Goal: Transaction & Acquisition: Purchase product/service

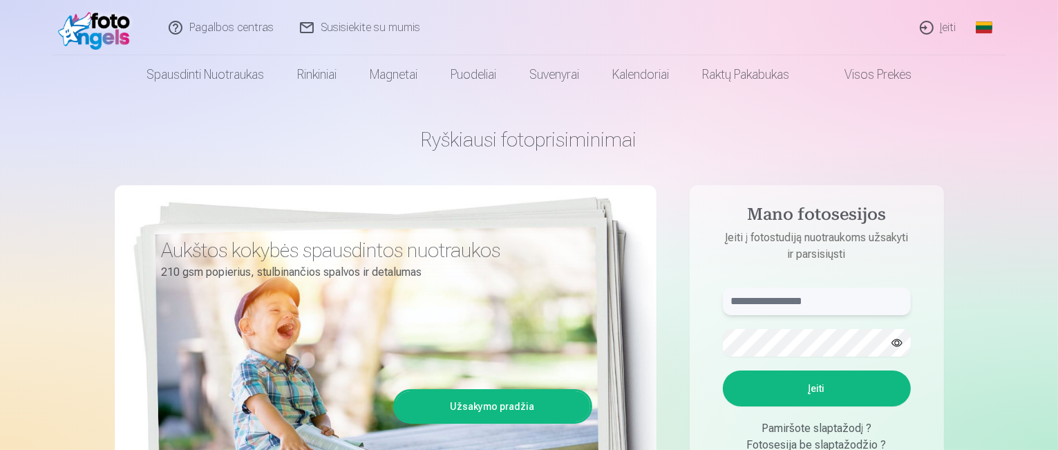
click at [776, 295] on input "text" at bounding box center [817, 302] width 188 height 28
type input "**********"
click at [899, 345] on button "button" at bounding box center [897, 343] width 26 height 26
click at [841, 392] on button "Įeiti" at bounding box center [817, 389] width 188 height 36
click at [784, 393] on button "Įeiti" at bounding box center [817, 389] width 188 height 36
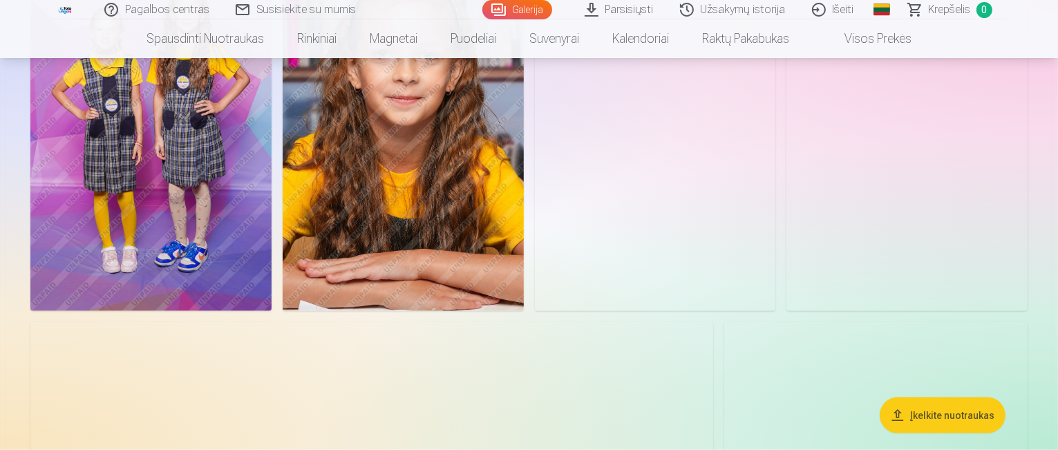
scroll to position [1521, 0]
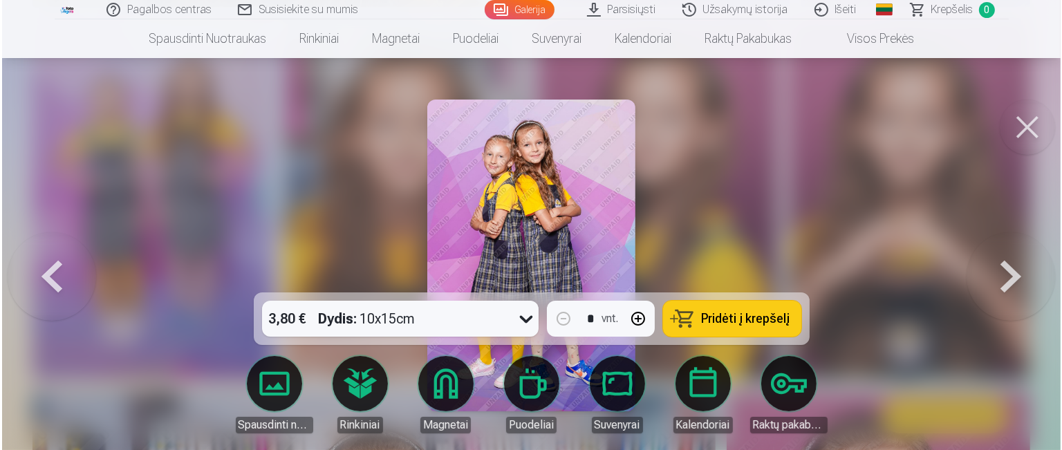
scroll to position [1524, 0]
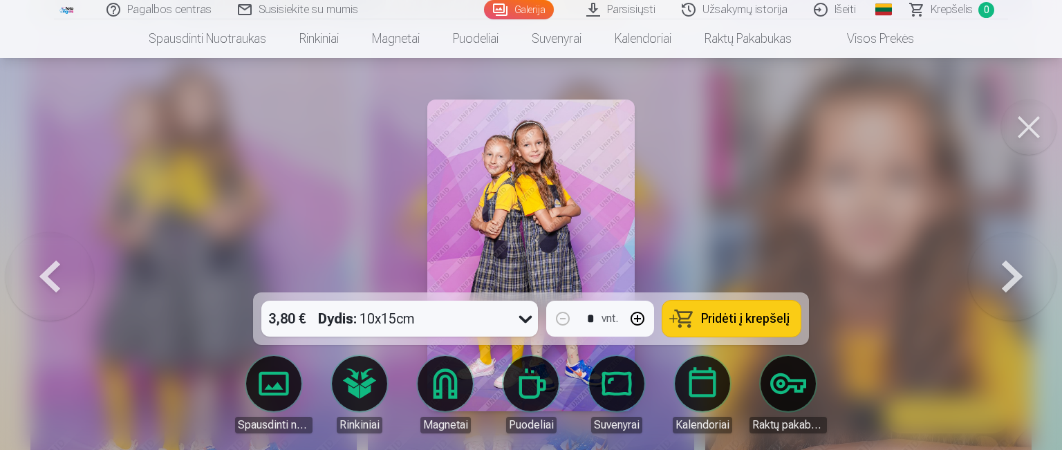
click at [738, 315] on span "Pridėti į krepšelį" at bounding box center [745, 318] width 88 height 12
click at [1030, 129] on button at bounding box center [1028, 127] width 55 height 55
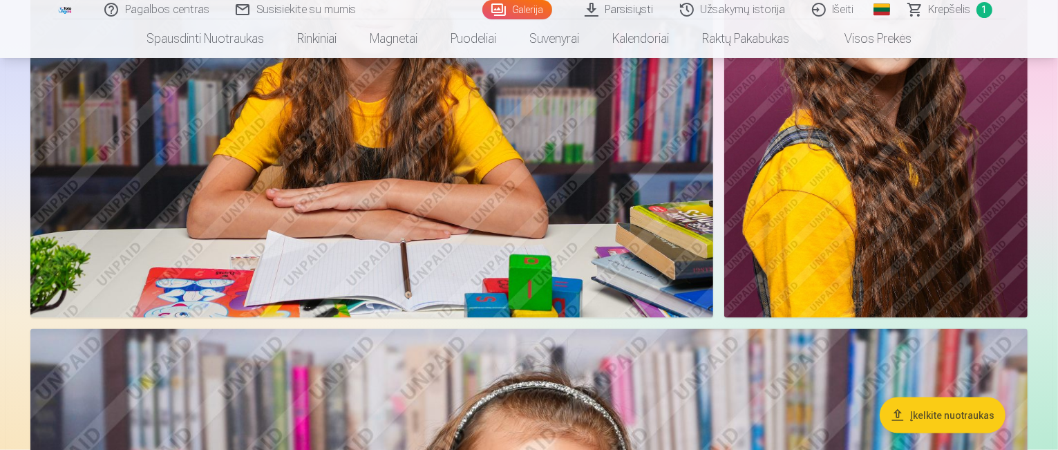
scroll to position [2074, 0]
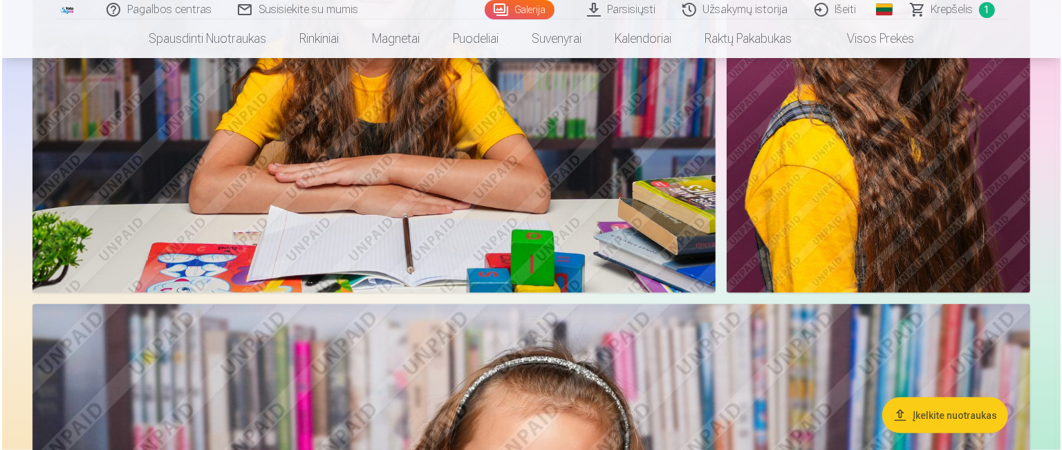
scroll to position [2079, 0]
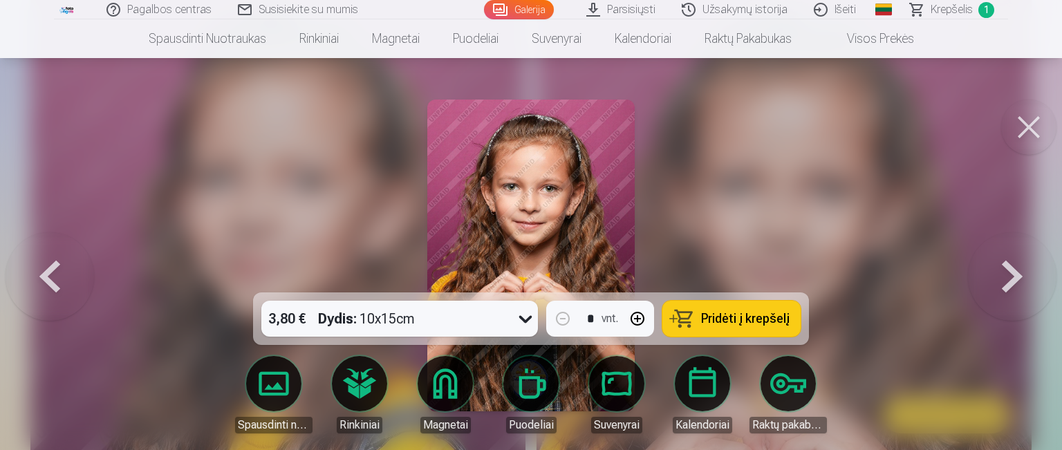
click at [1021, 129] on button at bounding box center [1028, 127] width 55 height 55
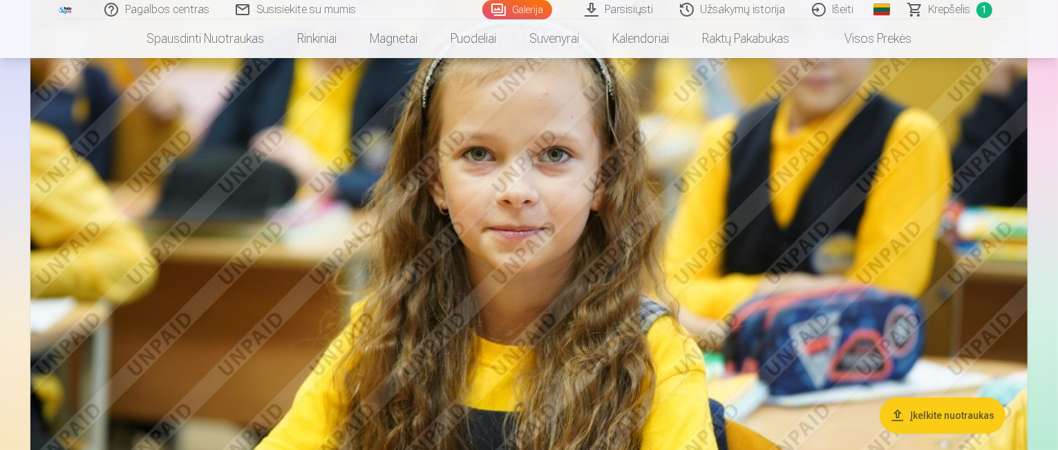
scroll to position [5323, 0]
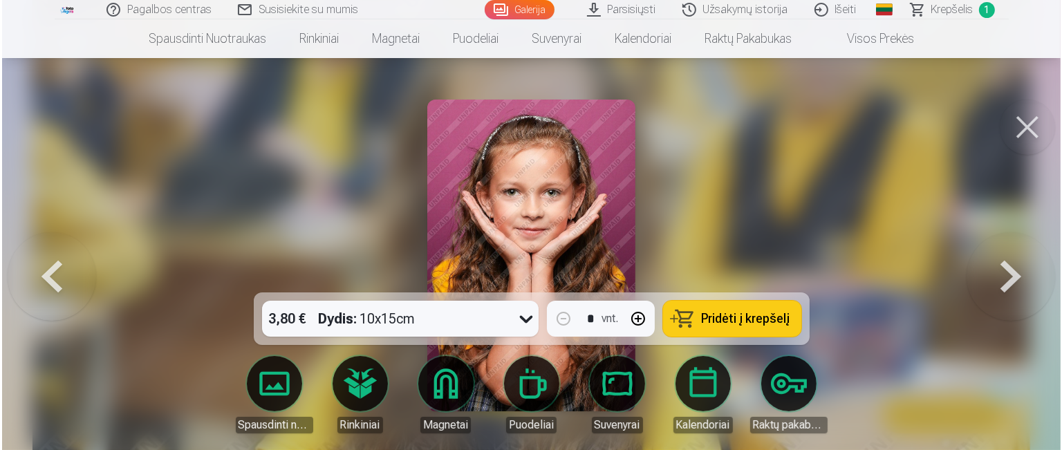
scroll to position [5339, 0]
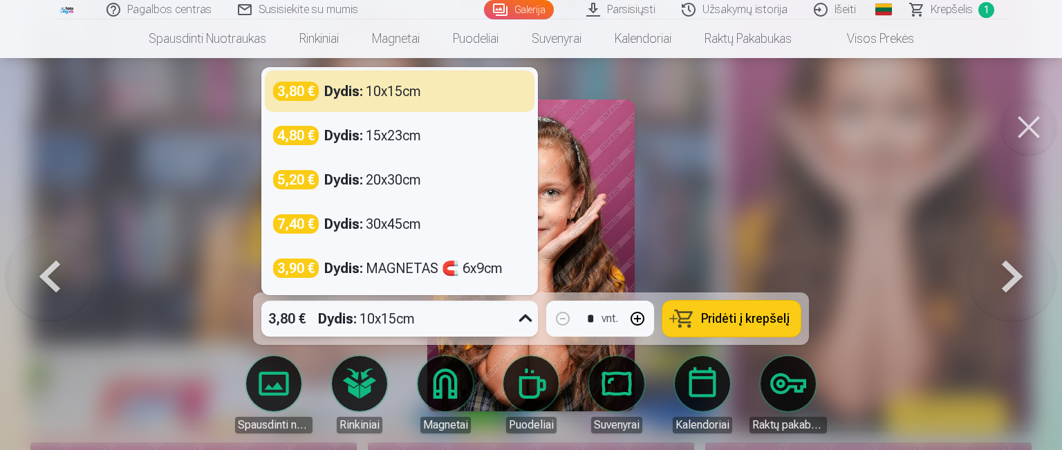
click at [525, 321] on icon at bounding box center [525, 319] width 22 height 22
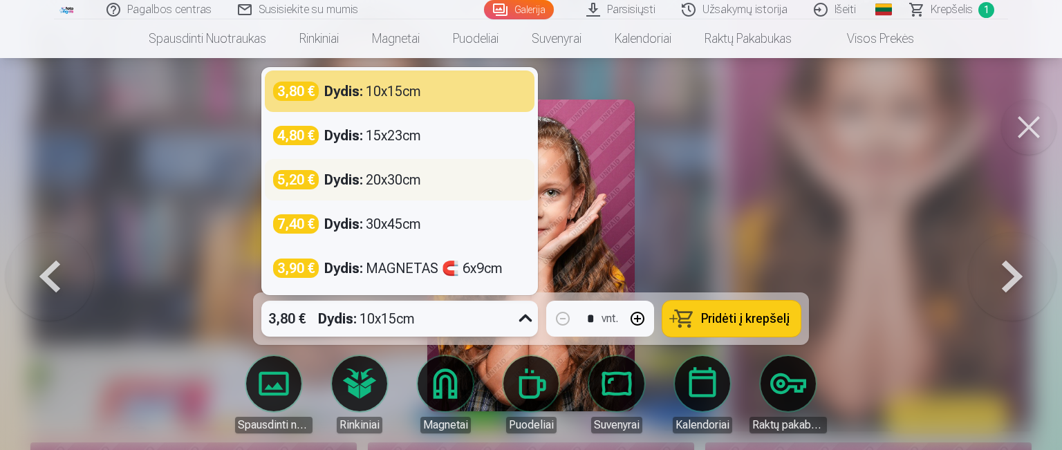
click at [382, 182] on div "Dydis : 20x30cm" at bounding box center [372, 179] width 97 height 19
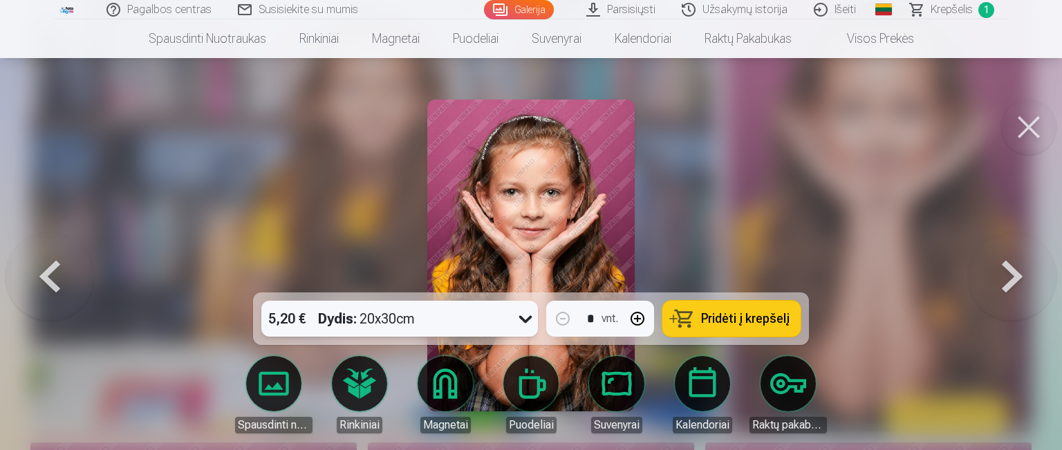
click at [739, 321] on span "Pridėti į krepšelį" at bounding box center [745, 318] width 88 height 12
click at [1026, 128] on button at bounding box center [1028, 127] width 55 height 55
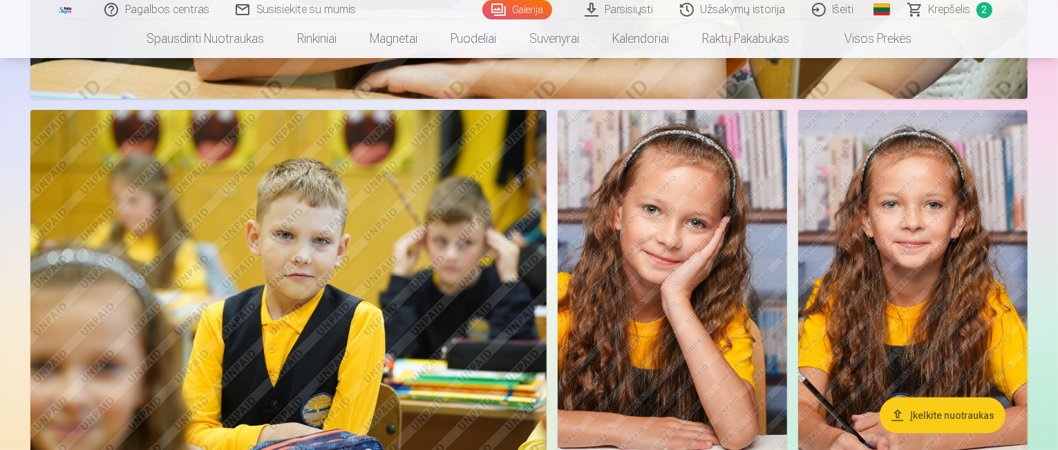
scroll to position [5738, 0]
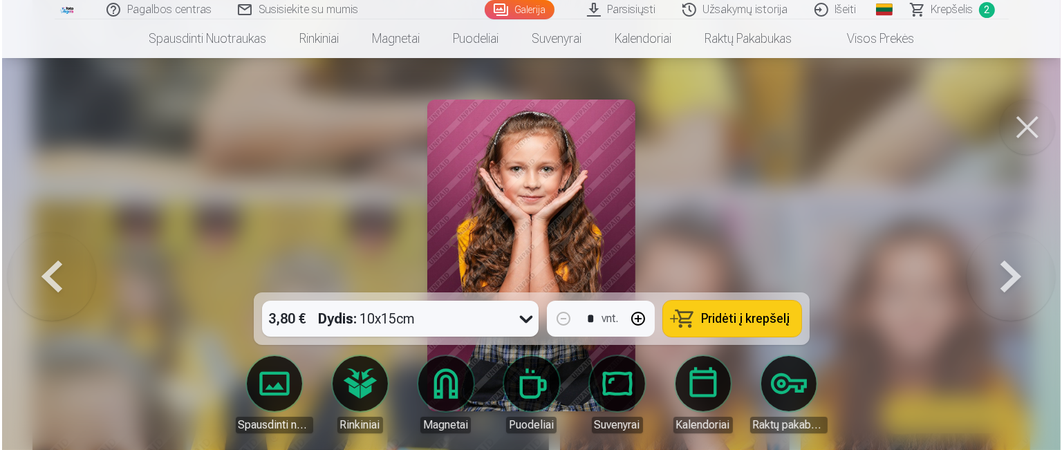
scroll to position [5754, 0]
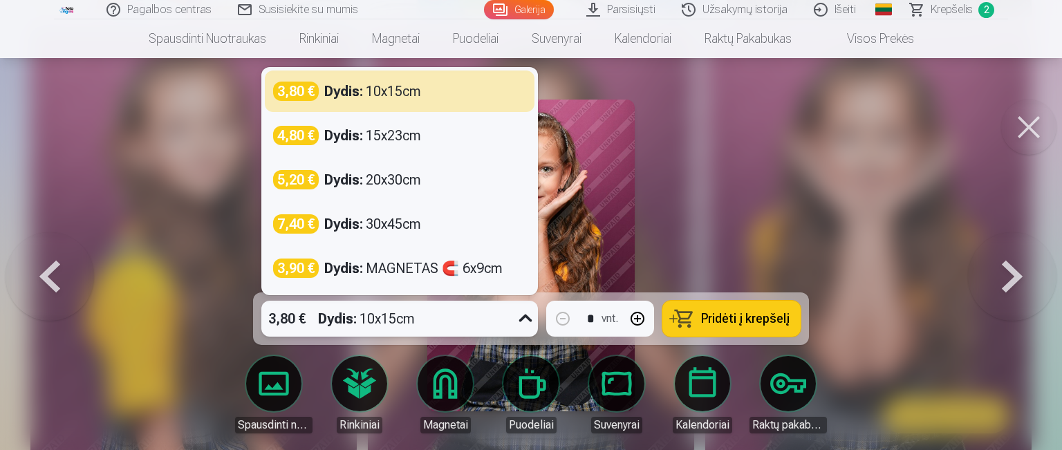
click at [530, 318] on icon at bounding box center [525, 319] width 22 height 22
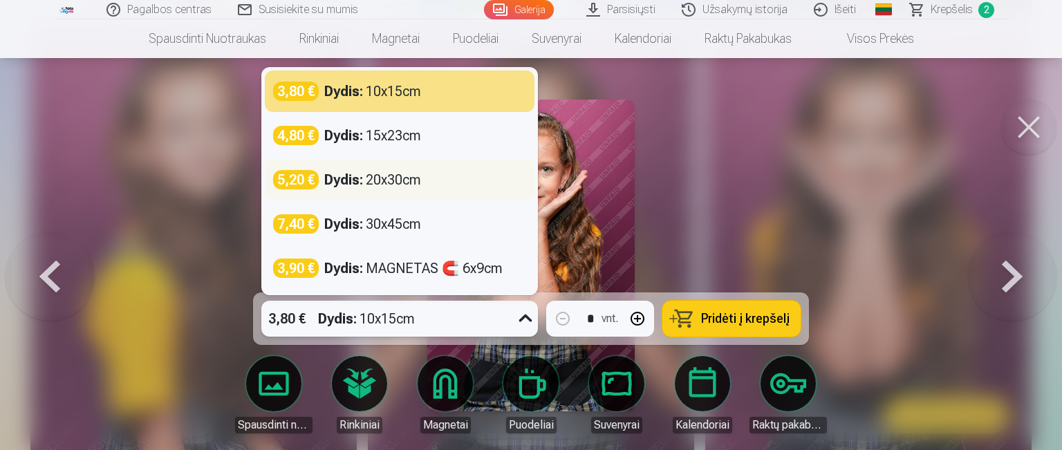
click at [383, 179] on div "Dydis : 20x30cm" at bounding box center [372, 179] width 97 height 19
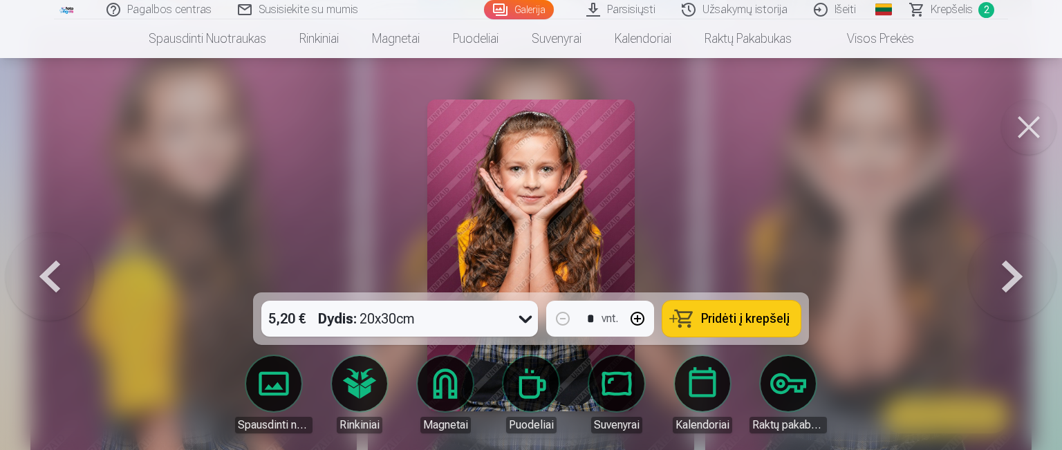
click at [739, 328] on button "Pridėti į krepšelį" at bounding box center [731, 319] width 138 height 36
click at [1023, 129] on button at bounding box center [1028, 127] width 55 height 55
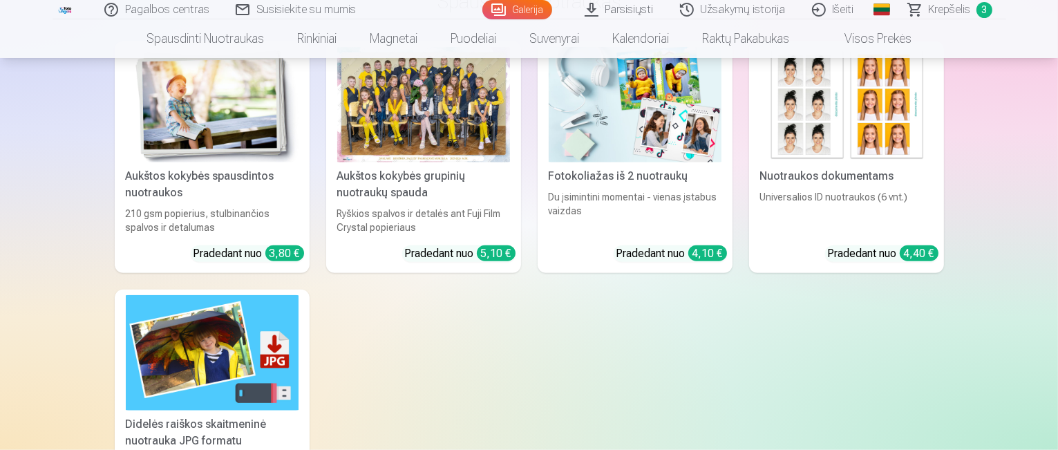
scroll to position [6705, 0]
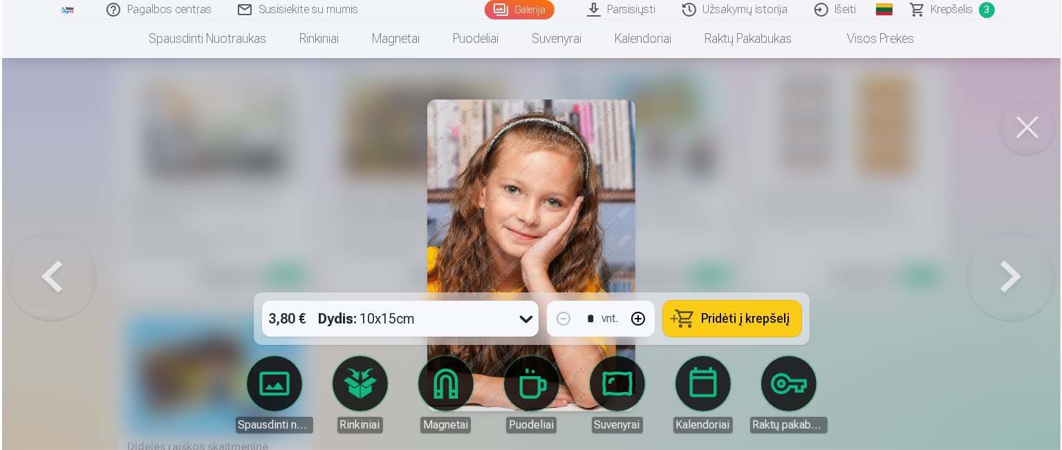
scroll to position [6725, 0]
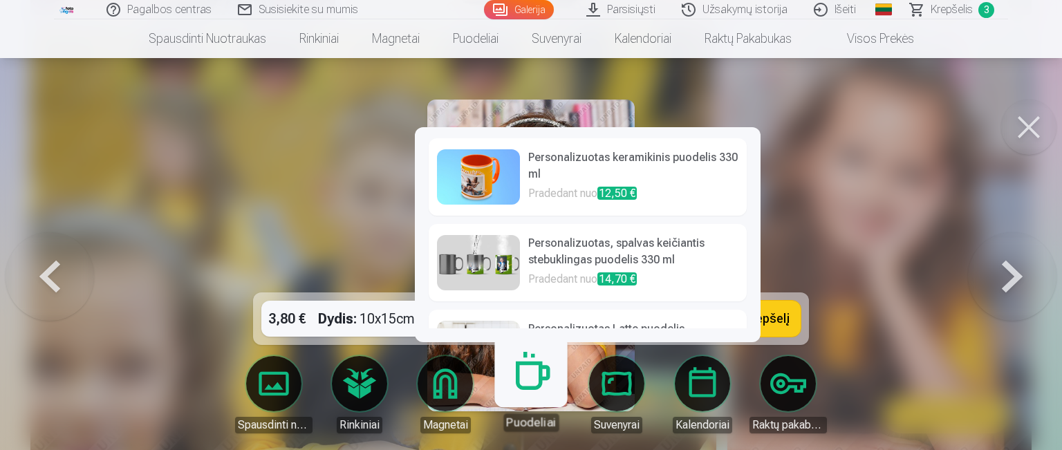
click at [442, 383] on link "Magnetai" at bounding box center [444, 394] width 77 height 77
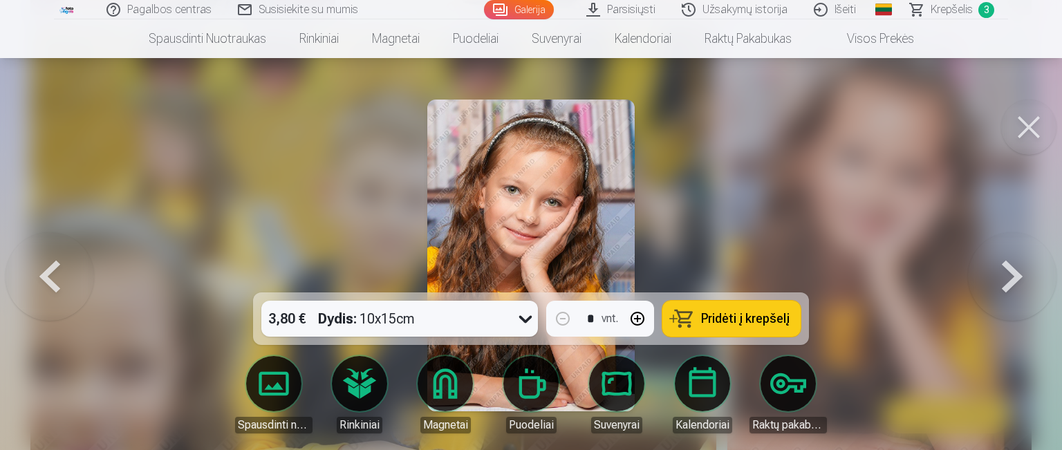
click at [448, 389] on link "Magnetai" at bounding box center [444, 394] width 77 height 77
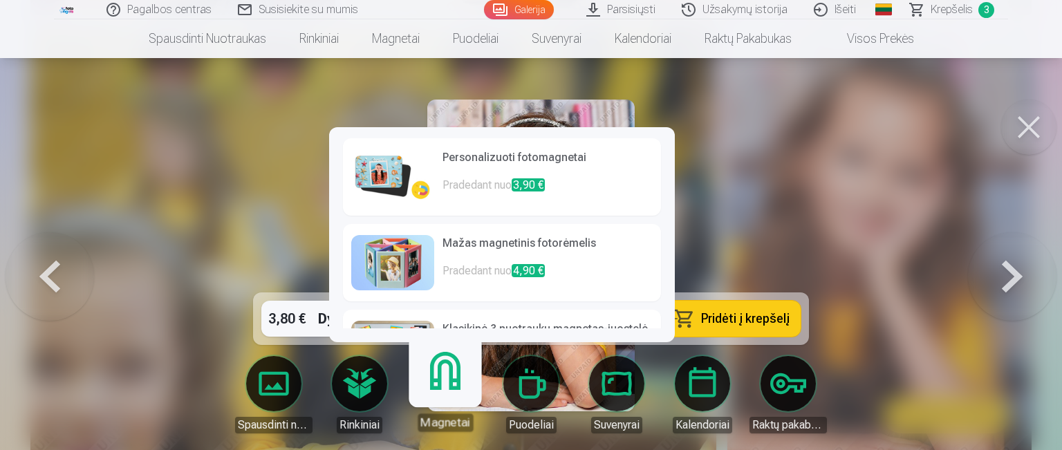
click at [504, 168] on h6 "Personalizuoti fotomagnetai" at bounding box center [547, 163] width 210 height 28
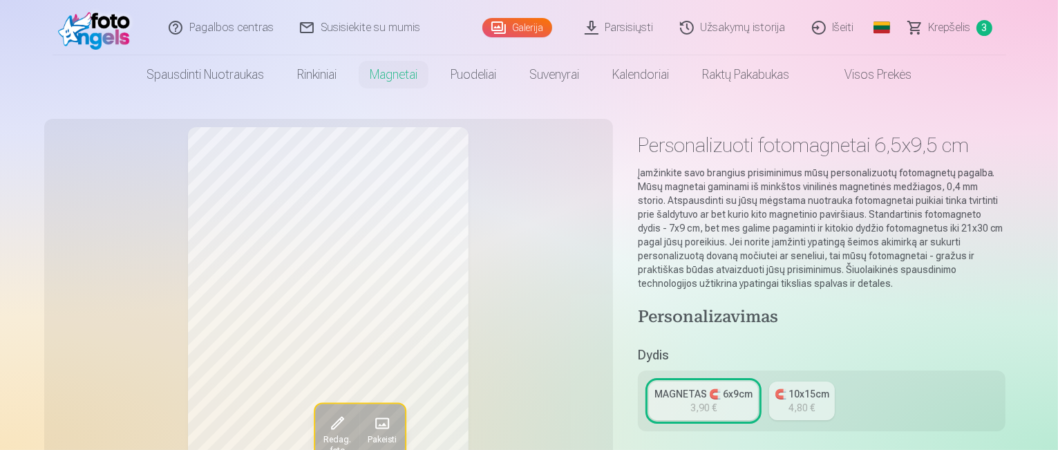
click at [809, 401] on div "4,80 €" at bounding box center [802, 408] width 26 height 14
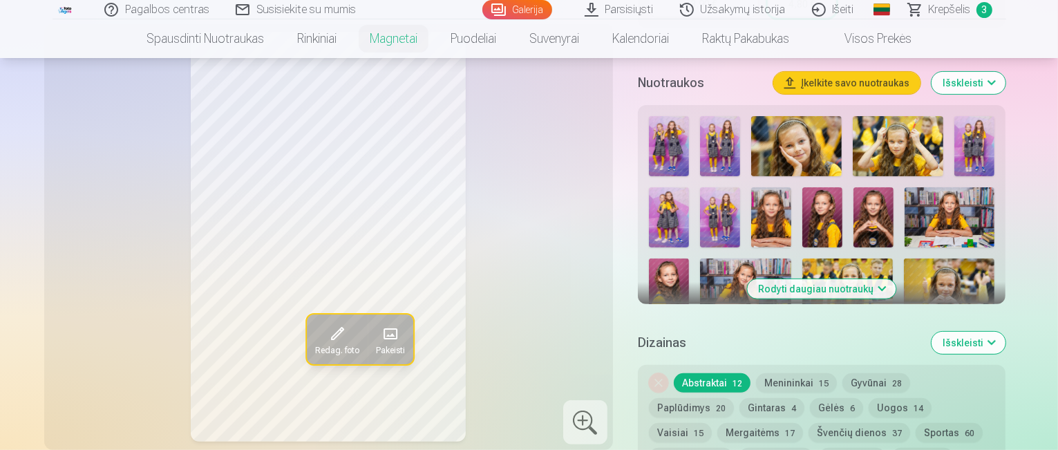
scroll to position [484, 0]
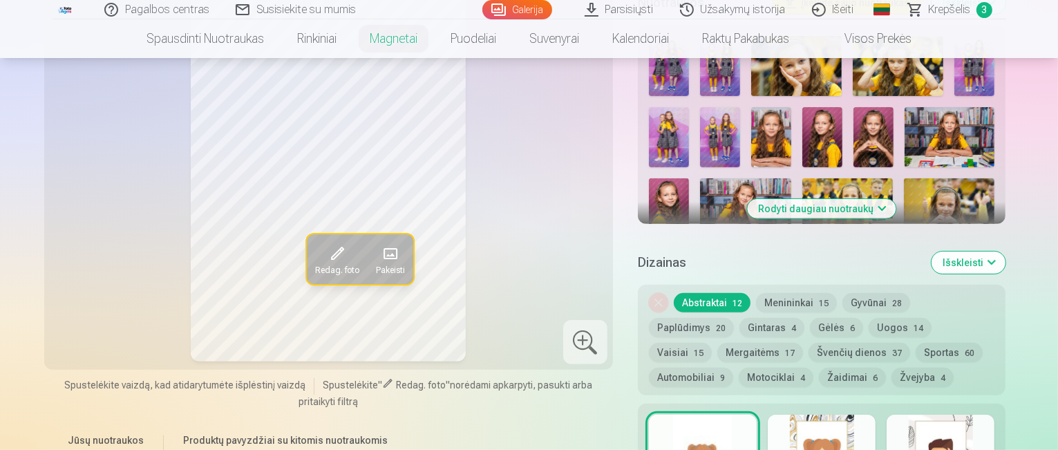
click at [869, 318] on button "Uogos 14" at bounding box center [900, 327] width 63 height 19
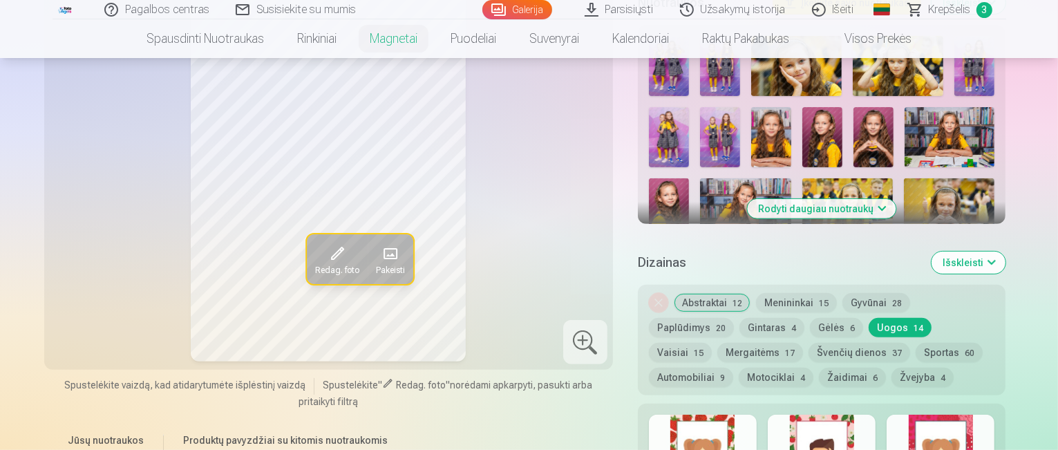
click at [803, 343] on button "Mergaitėms 17" at bounding box center [761, 352] width 86 height 19
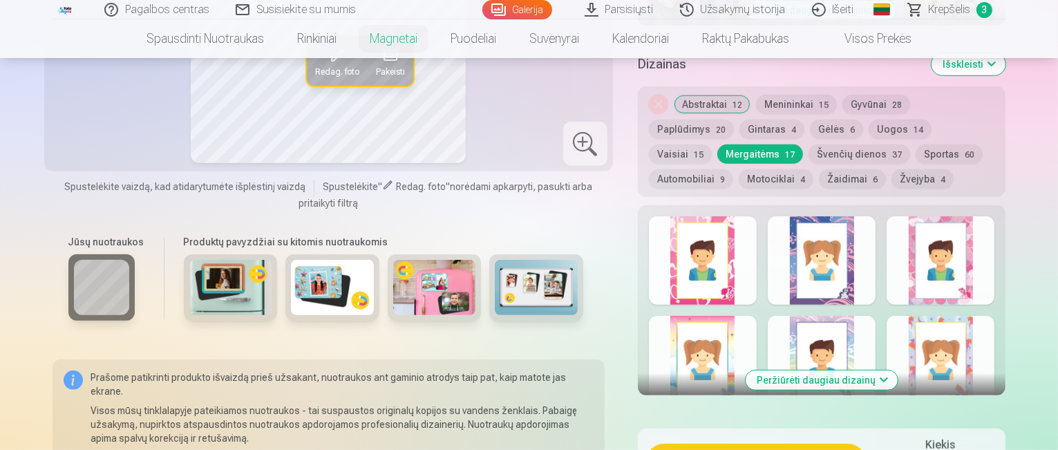
scroll to position [691, 0]
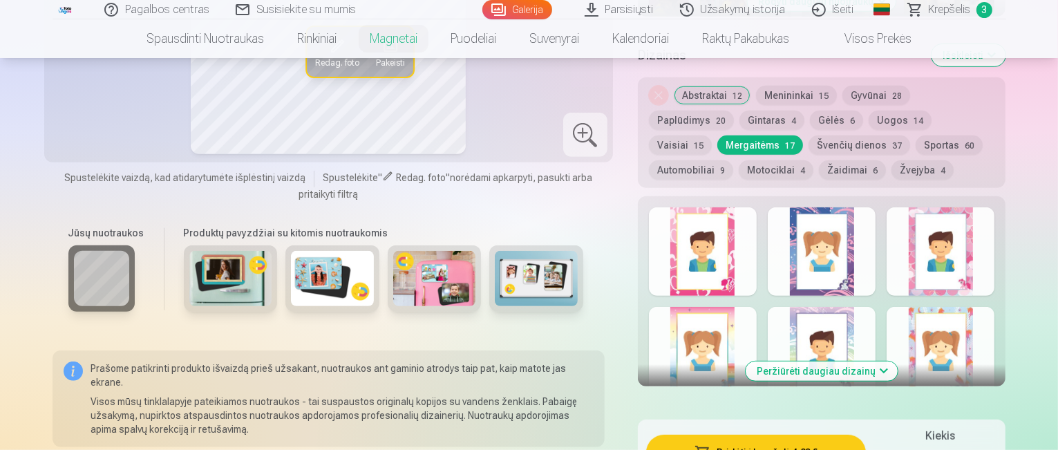
click at [898, 362] on button "Peržiūrėti daugiau dizainų" at bounding box center [822, 371] width 152 height 19
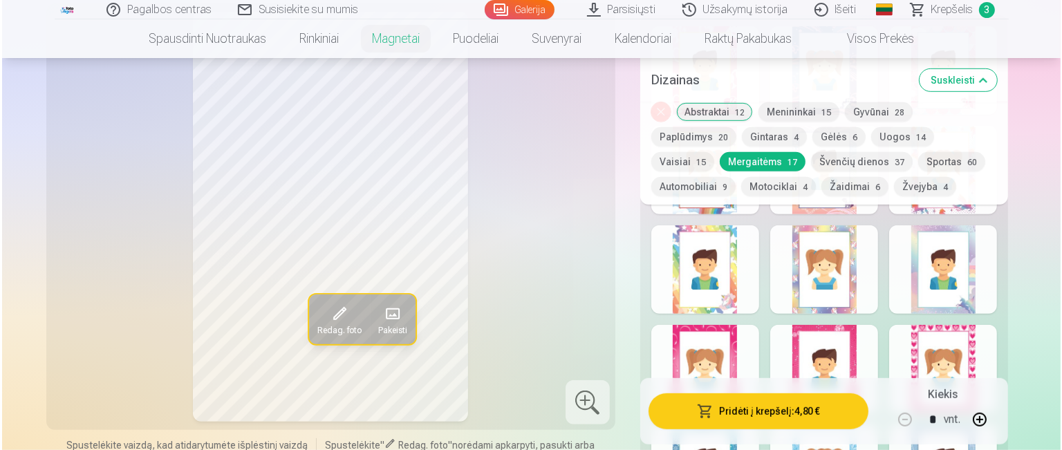
scroll to position [899, 0]
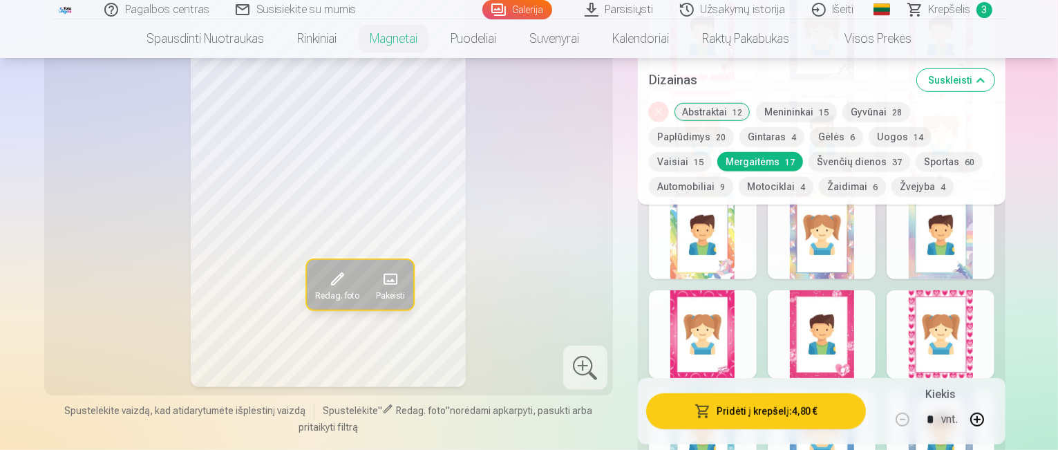
click at [753, 308] on div at bounding box center [703, 334] width 108 height 88
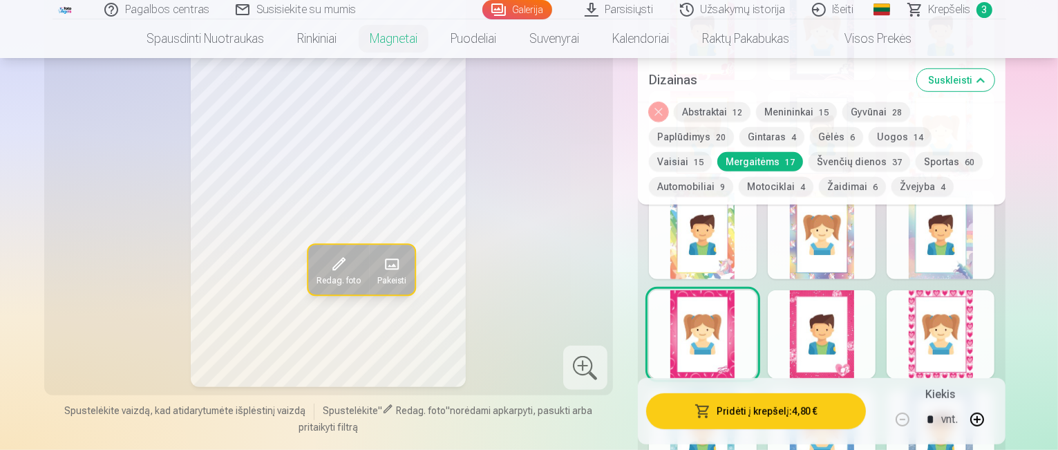
click at [759, 411] on button "Pridėti į krepšelį : 4,80 €" at bounding box center [756, 411] width 221 height 36
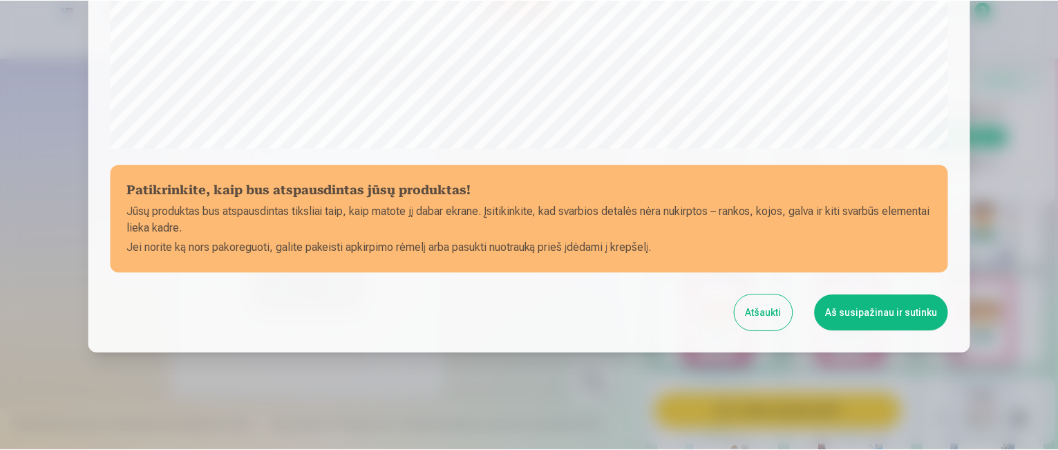
scroll to position [545, 0]
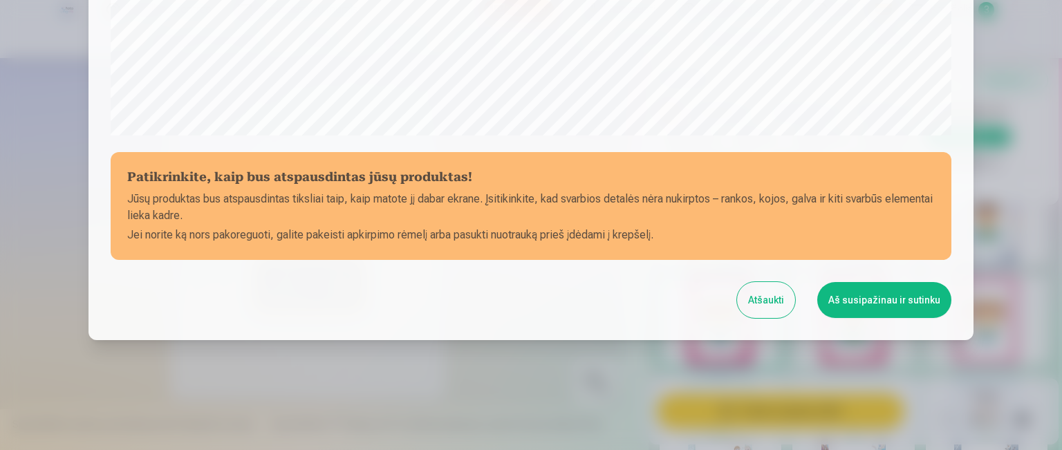
click at [869, 303] on button "Aš susipažinau ir sutinku" at bounding box center [884, 300] width 134 height 36
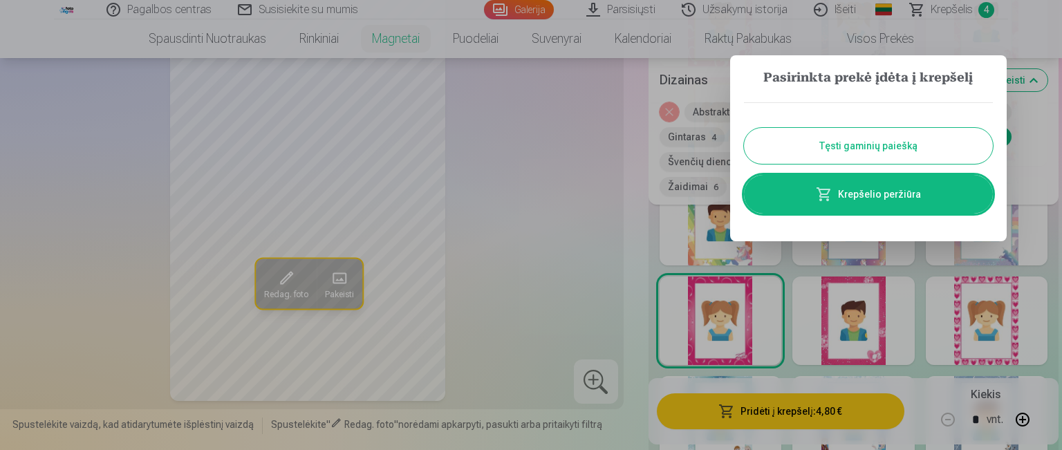
click at [901, 138] on button "Tęsti gaminių paiešką" at bounding box center [868, 146] width 249 height 36
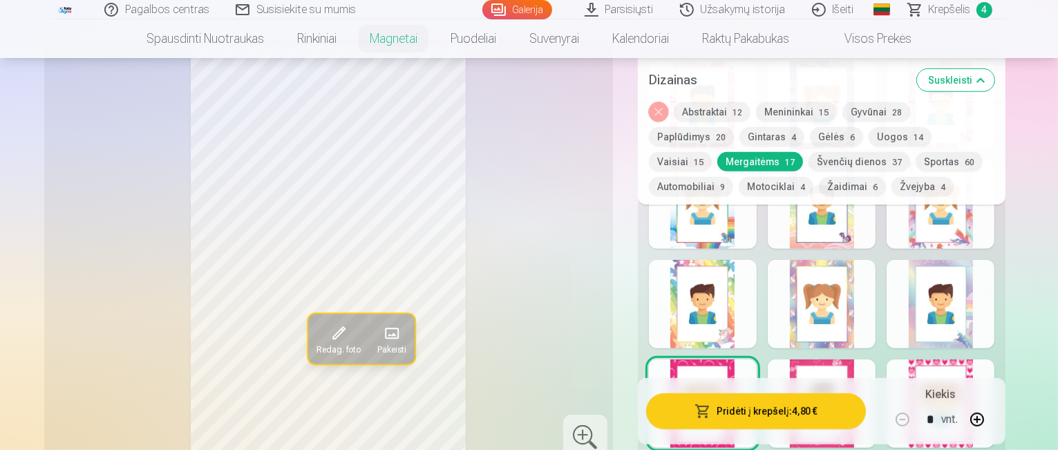
scroll to position [691, 0]
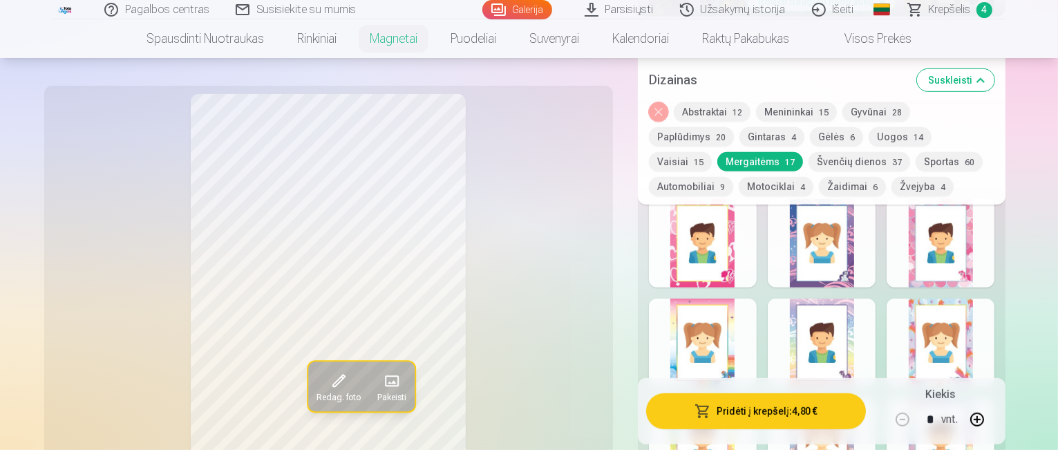
click at [800, 113] on button "Menininkai 15" at bounding box center [796, 111] width 81 height 19
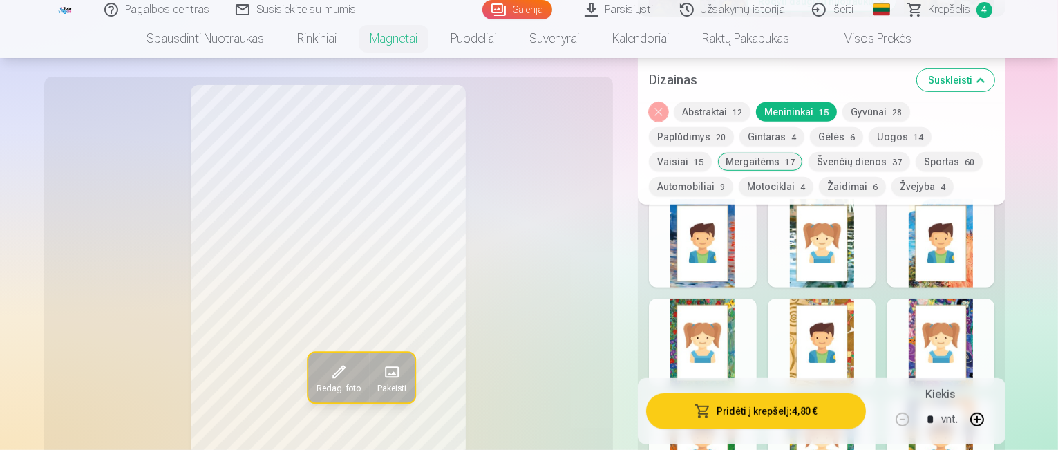
click at [861, 320] on div at bounding box center [822, 343] width 108 height 88
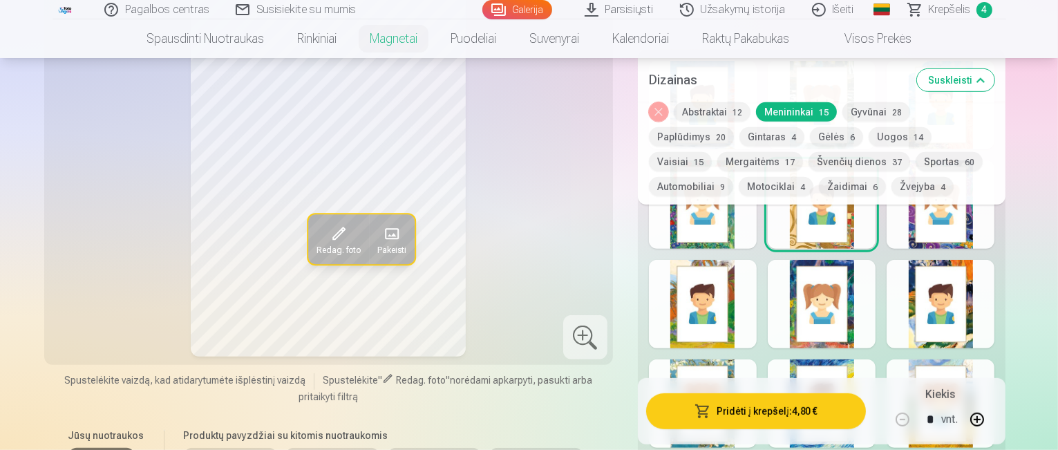
click at [757, 311] on div at bounding box center [703, 304] width 108 height 88
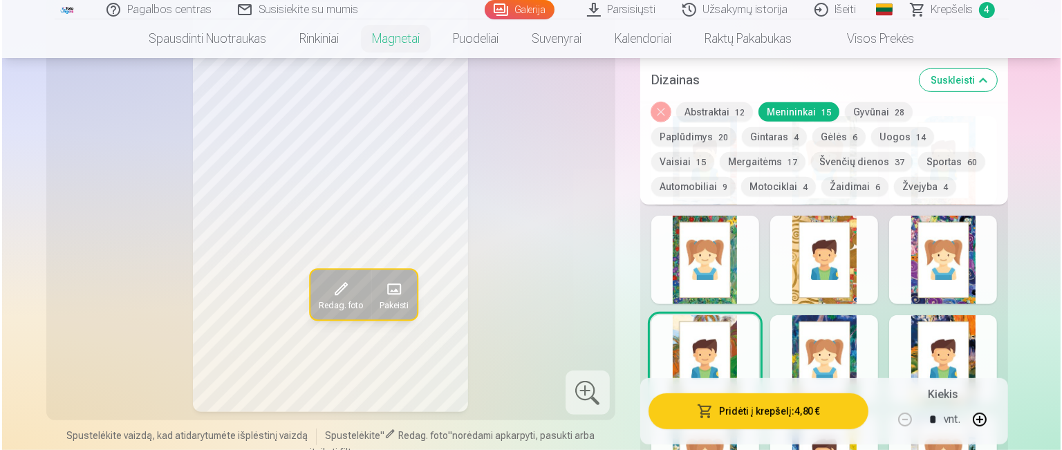
scroll to position [760, 0]
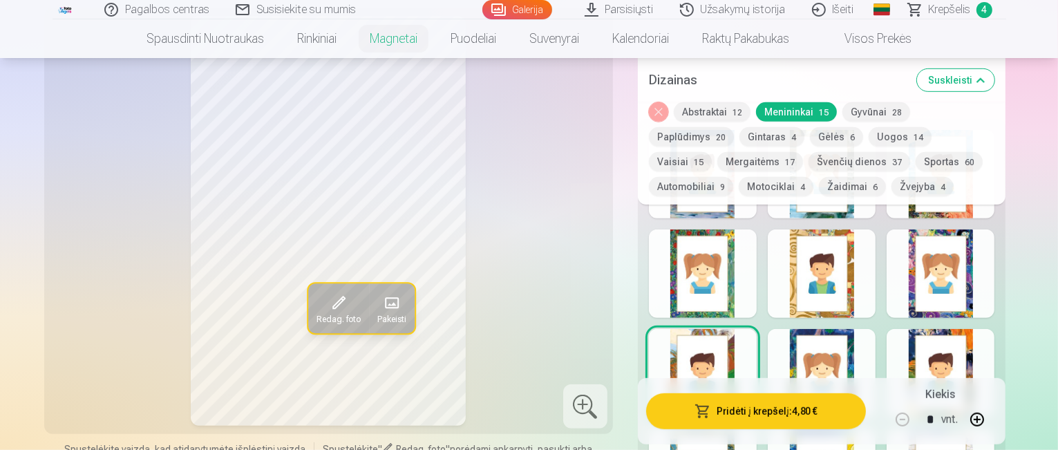
click at [769, 415] on button "Pridėti į krepšelį : 4,80 €" at bounding box center [756, 411] width 221 height 36
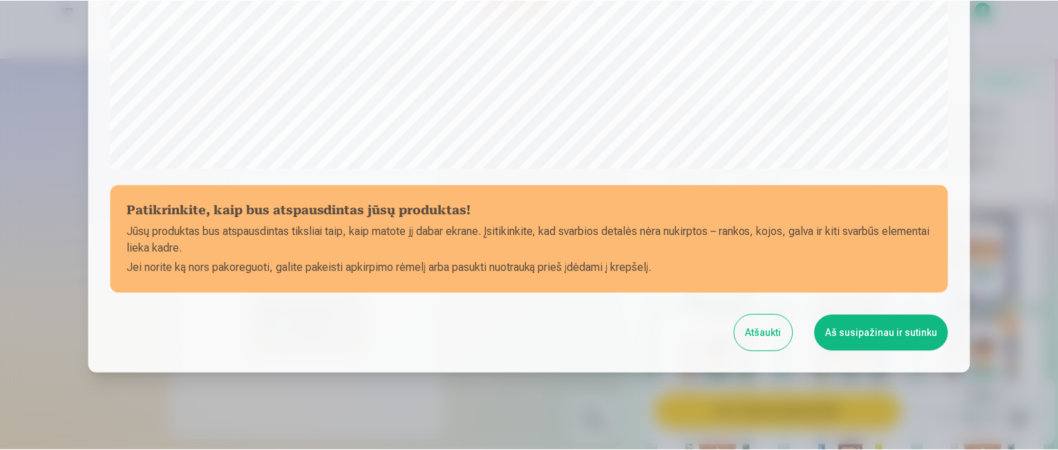
scroll to position [545, 0]
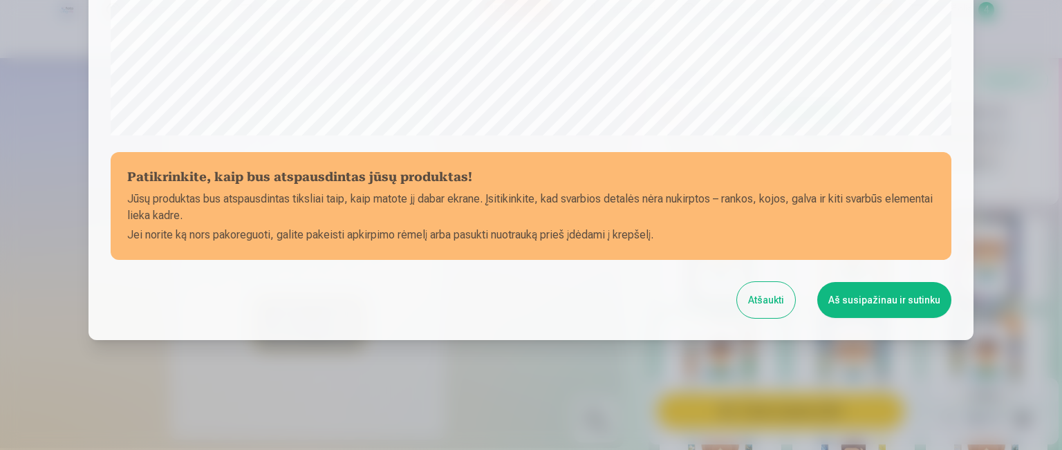
click at [867, 306] on button "Aš susipažinau ir sutinku" at bounding box center [884, 300] width 134 height 36
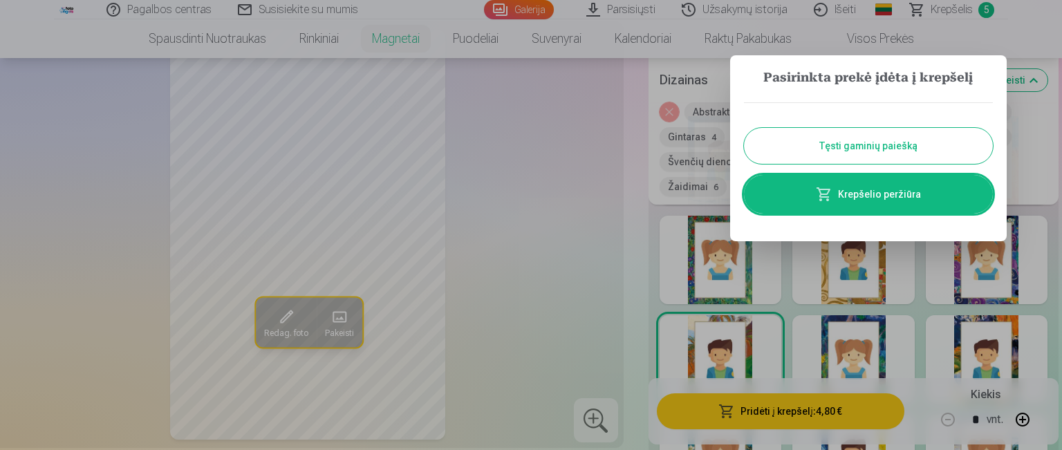
click at [841, 153] on button "Tęsti gaminių paiešką" at bounding box center [868, 146] width 249 height 36
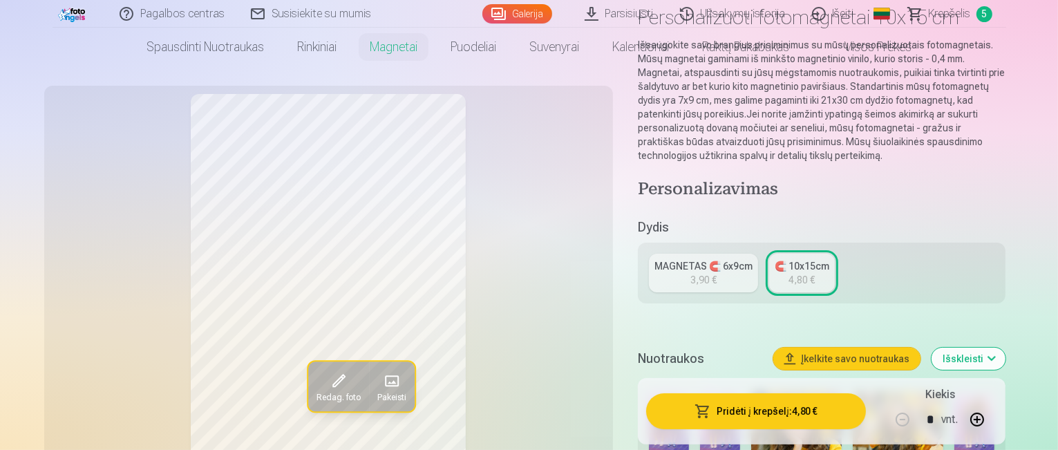
scroll to position [0, 0]
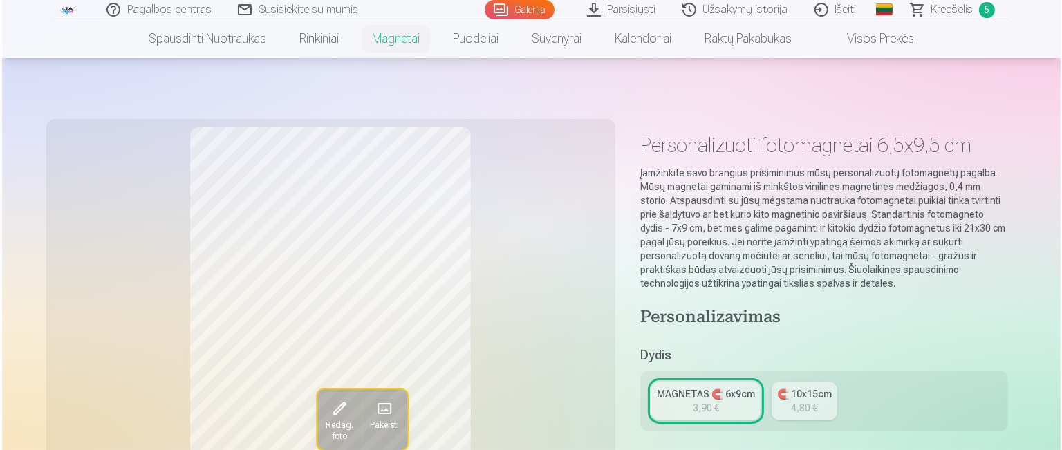
scroll to position [5357, 0]
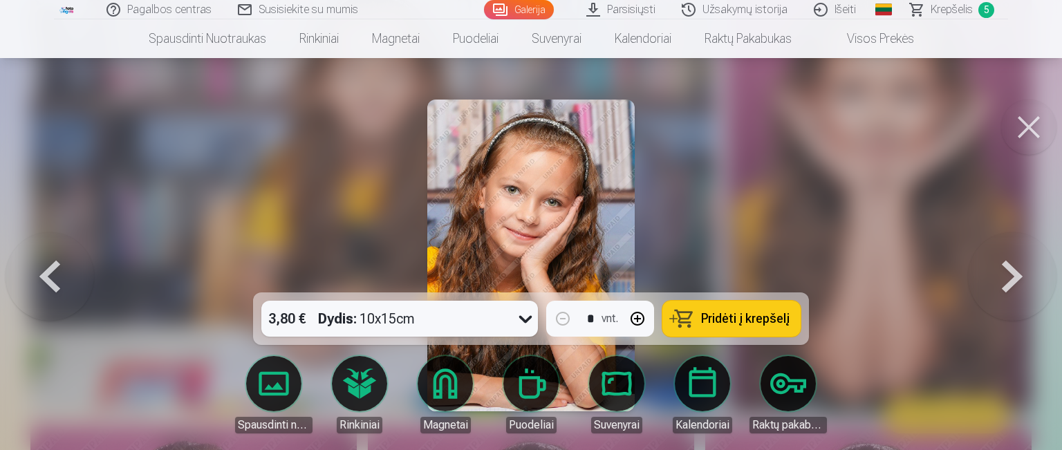
click at [1022, 133] on button at bounding box center [1028, 127] width 55 height 55
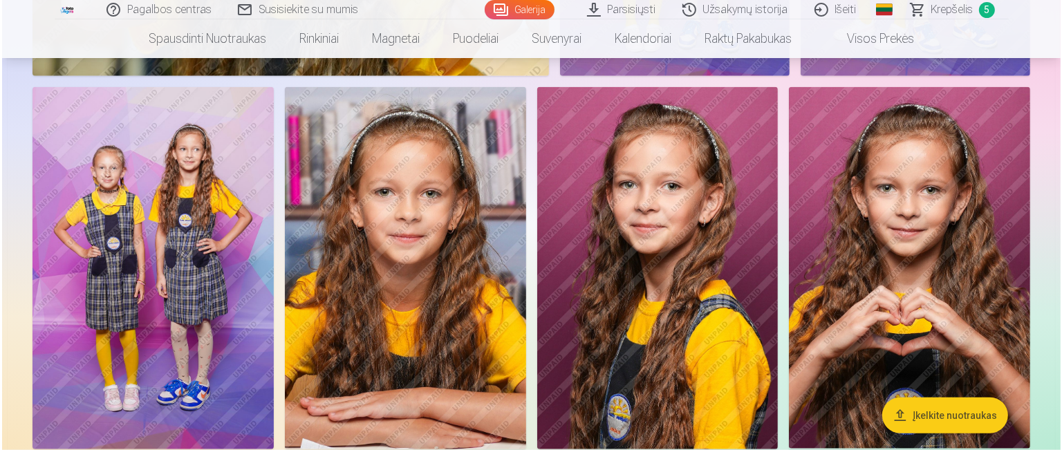
scroll to position [1590, 0]
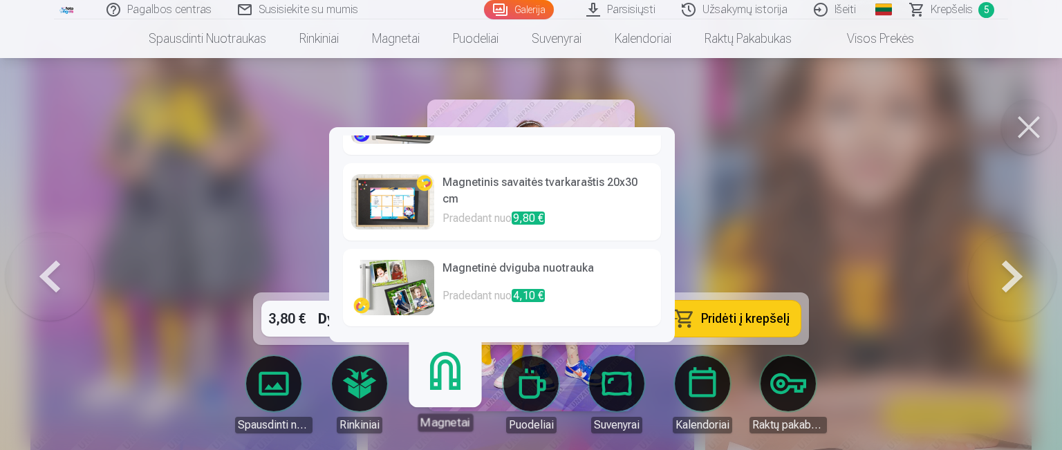
scroll to position [127, 0]
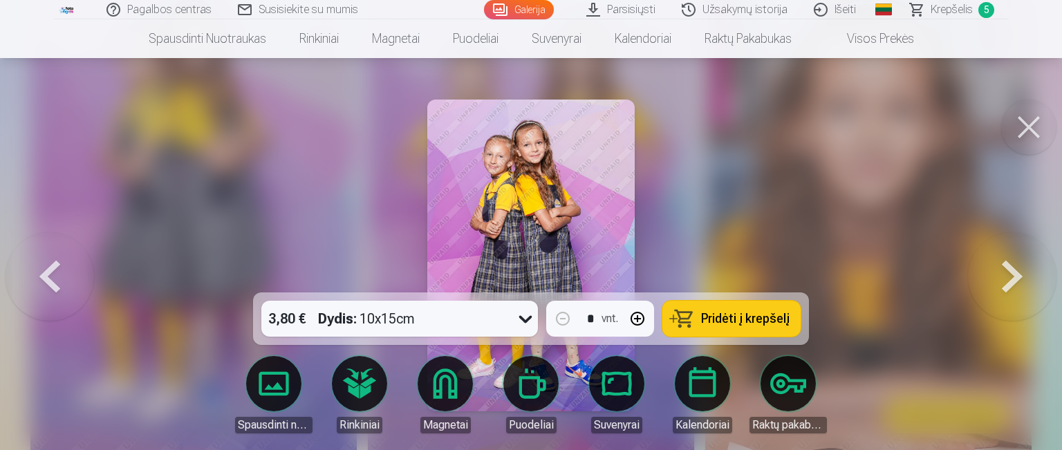
click at [149, 229] on div at bounding box center [531, 225] width 1062 height 450
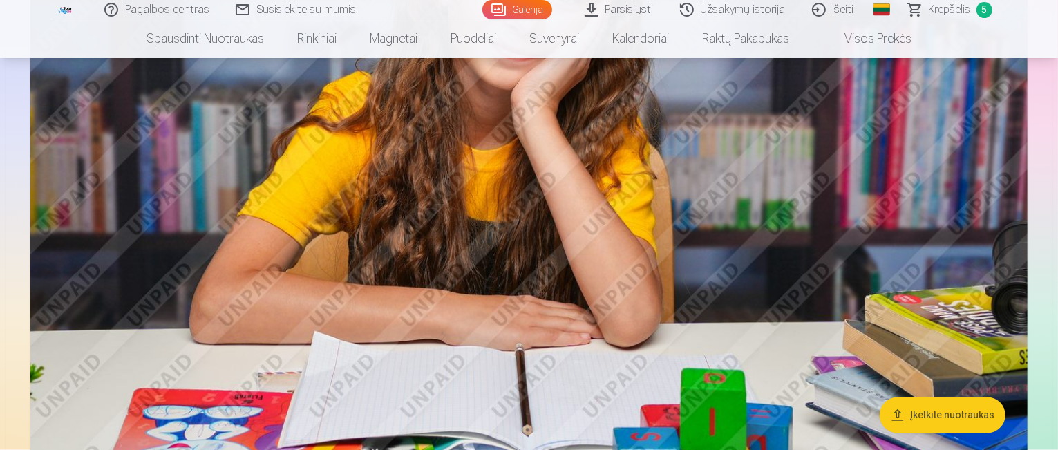
scroll to position [2691, 0]
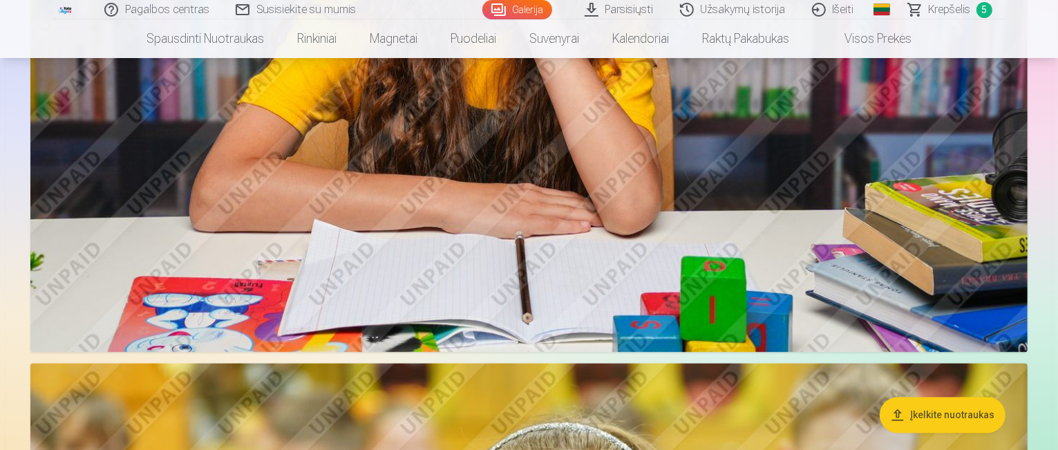
click at [959, 15] on span "Krepšelis" at bounding box center [950, 9] width 42 height 17
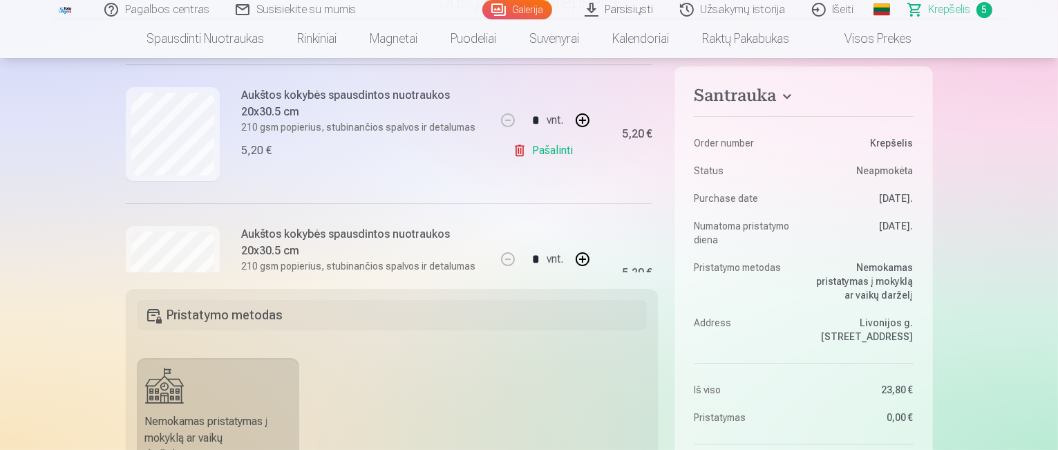
scroll to position [277, 0]
click at [552, 152] on link "Pašalinti" at bounding box center [546, 151] width 66 height 28
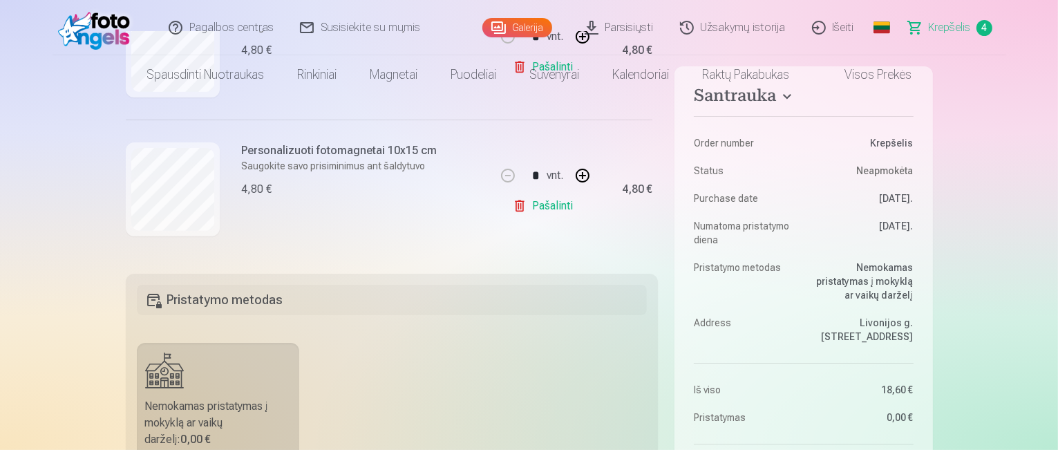
scroll to position [0, 0]
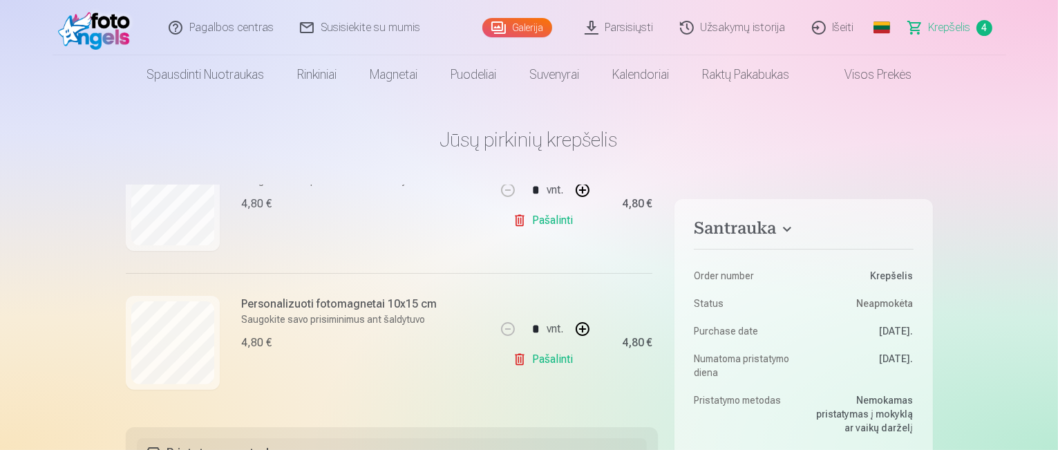
click at [541, 223] on link "Pašalinti" at bounding box center [546, 221] width 66 height 28
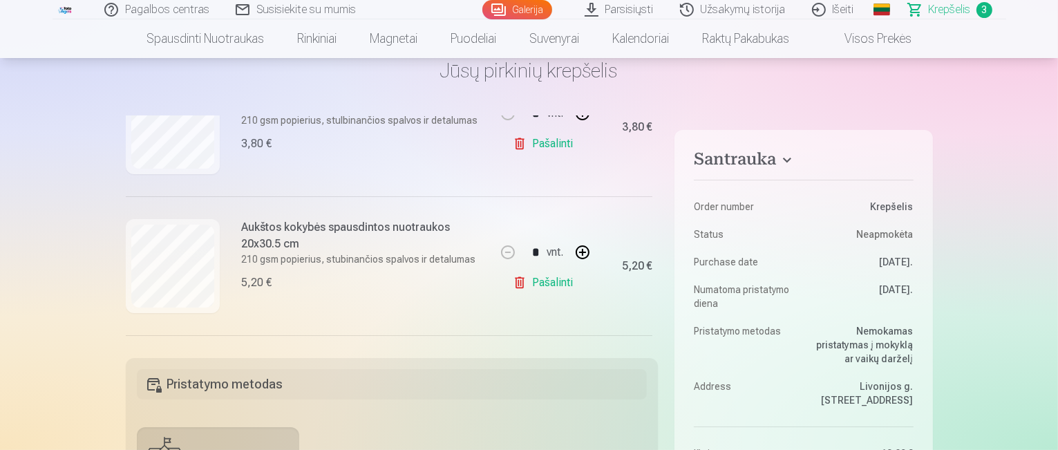
scroll to position [211, 0]
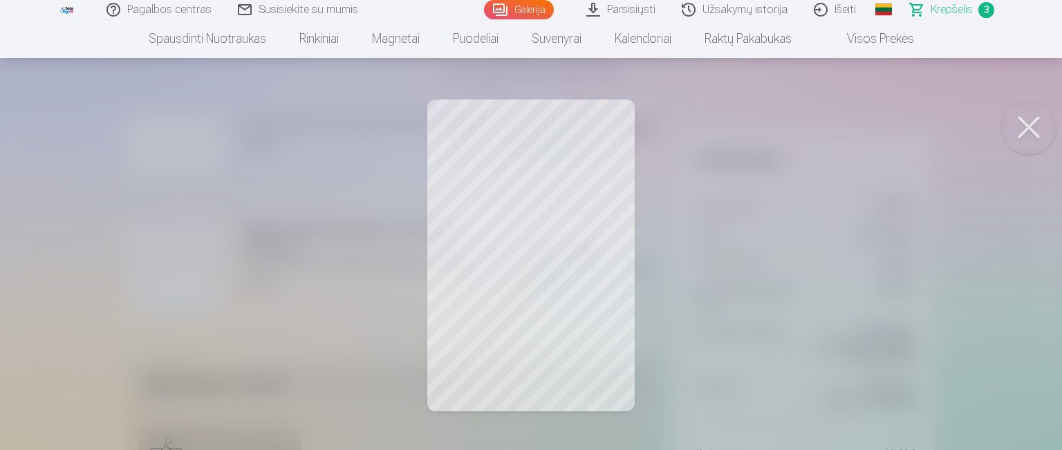
click at [1024, 132] on button at bounding box center [1028, 127] width 55 height 55
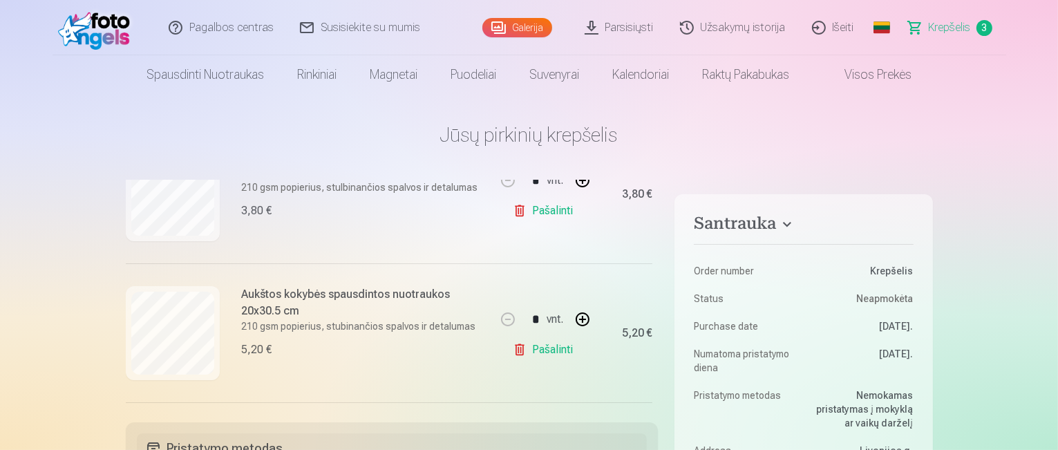
scroll to position [0, 0]
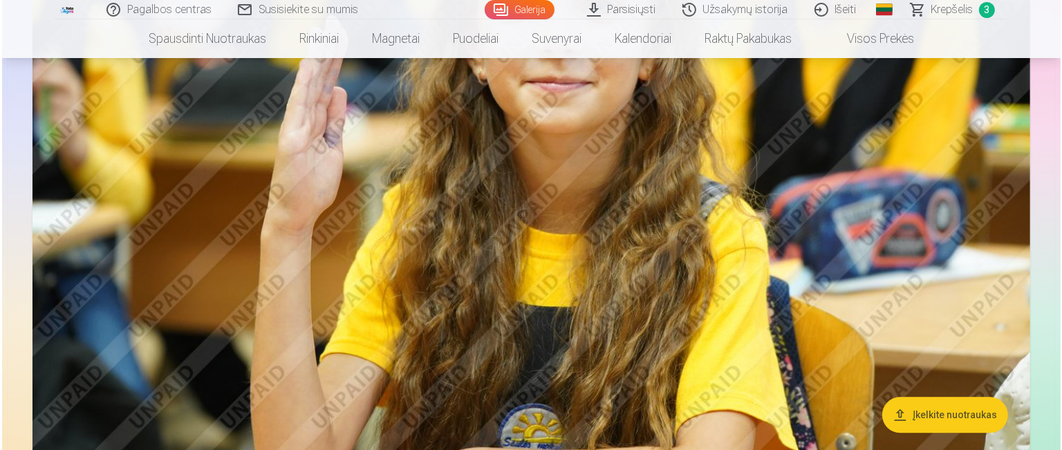
scroll to position [3382, 0]
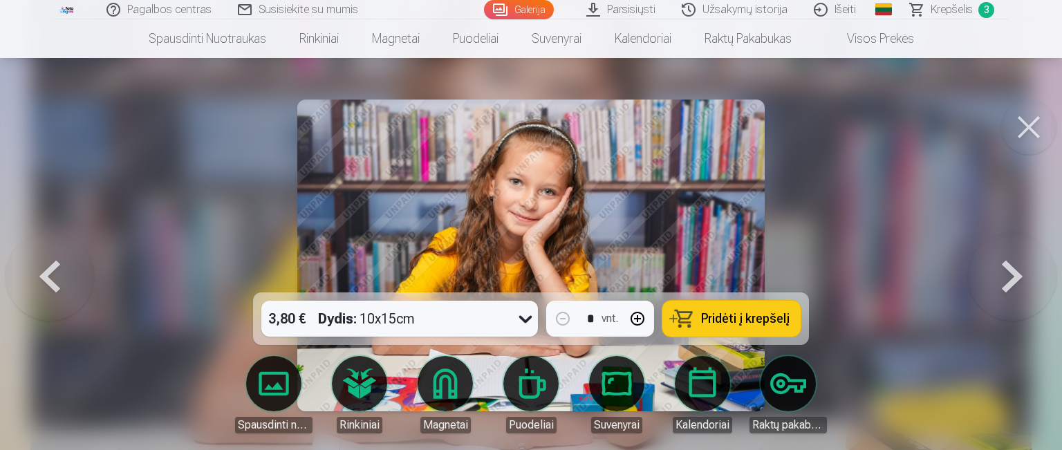
click at [326, 173] on img at bounding box center [531, 256] width 468 height 312
click at [1033, 134] on button at bounding box center [1028, 127] width 55 height 55
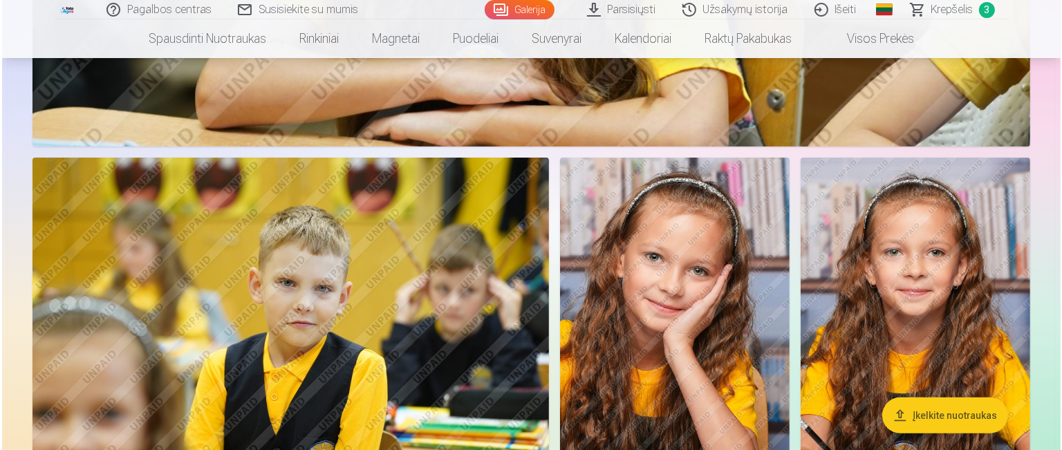
scroll to position [5791, 0]
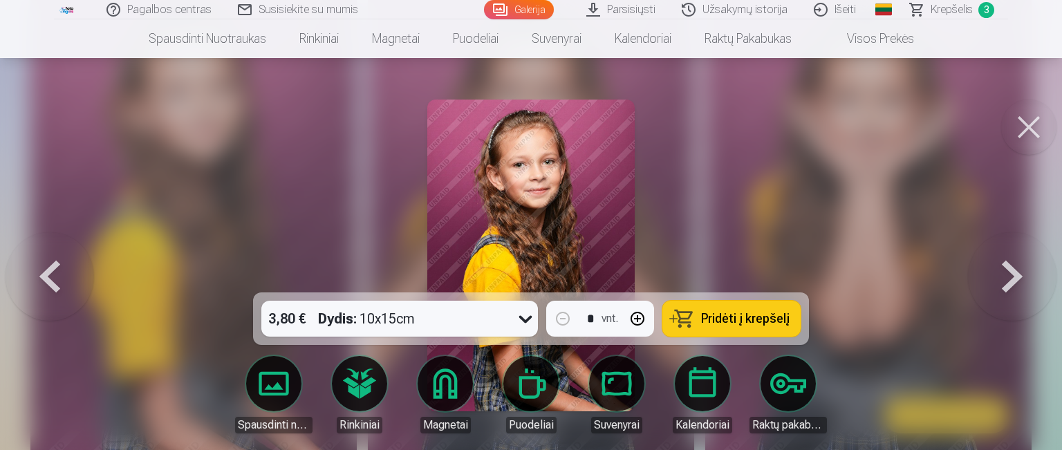
click at [71, 279] on button at bounding box center [50, 255] width 88 height 46
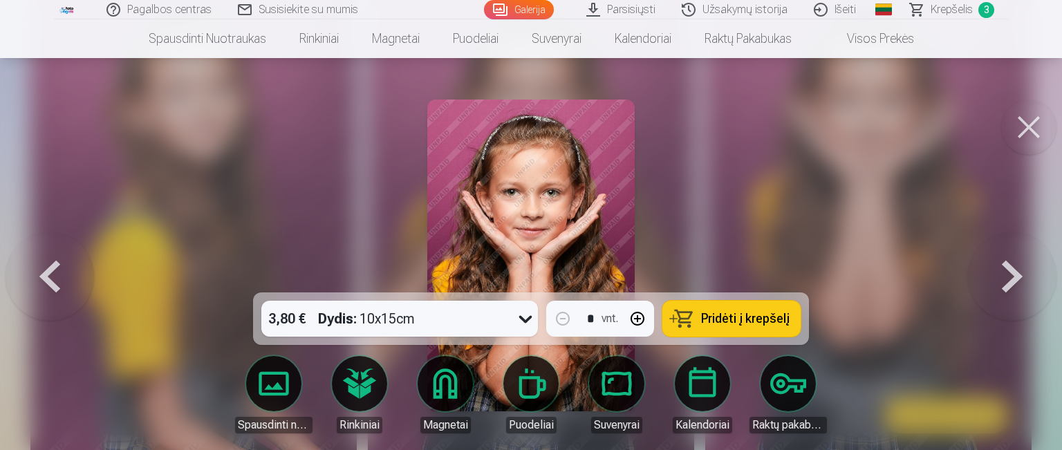
click at [1012, 279] on button at bounding box center [1012, 255] width 88 height 46
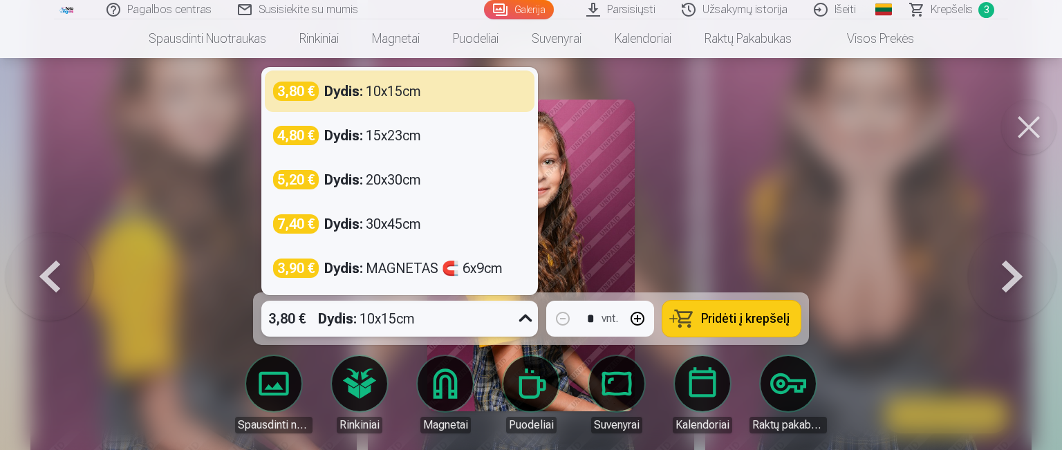
click at [523, 320] on icon at bounding box center [525, 319] width 13 height 8
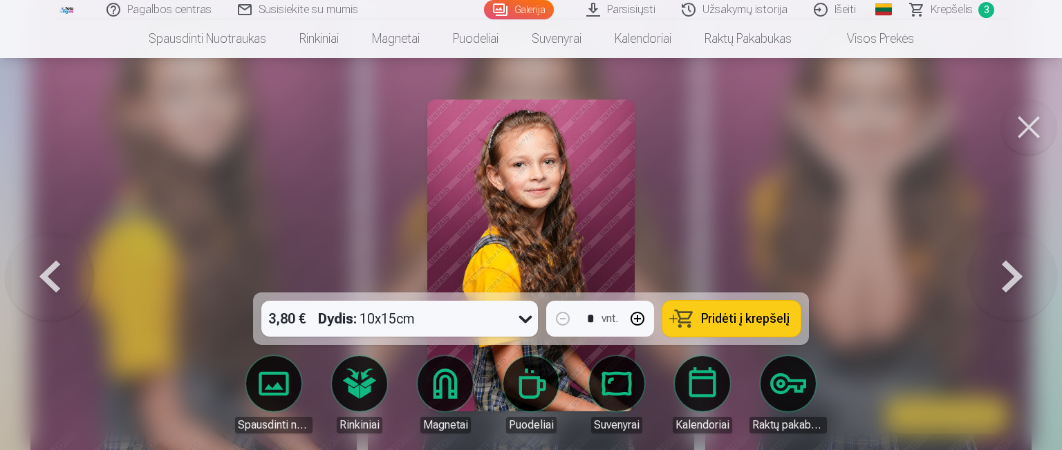
click at [163, 259] on div at bounding box center [531, 225] width 1062 height 450
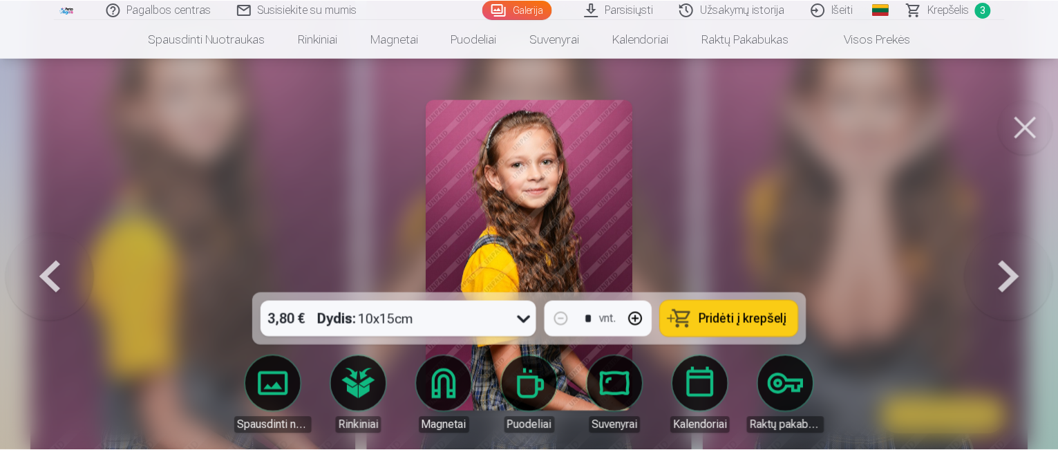
scroll to position [5773, 0]
